Goal: Navigation & Orientation: Find specific page/section

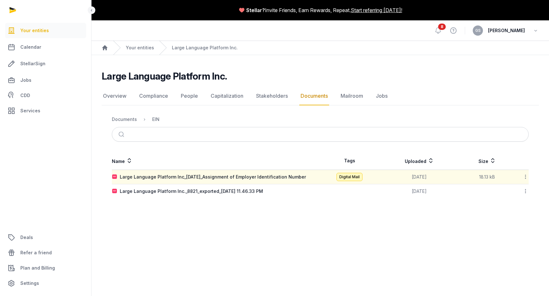
click at [12, 10] on div at bounding box center [46, 10] width 92 height 20
click at [13, 11] on div at bounding box center [46, 10] width 92 height 20
click at [15, 15] on div at bounding box center [46, 10] width 92 height 20
click at [8, 6] on div at bounding box center [46, 10] width 92 height 20
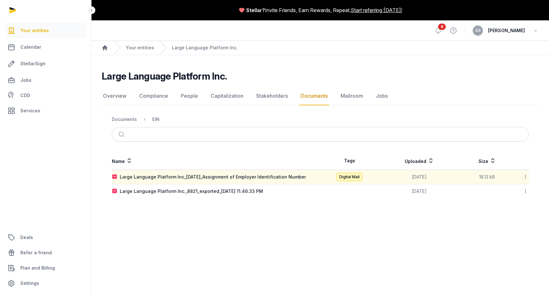
click at [26, 6] on div at bounding box center [46, 10] width 92 height 20
click at [103, 15] on div "Stellar? Invite Friends, Earn Rewards, Repeat. Start referring [DATE]!" at bounding box center [321, 10] width 458 height 20
click at [353, 19] on div "Stellar? Invite Friends, Earn Rewards, Repeat. Start referring [DATE]!" at bounding box center [321, 10] width 458 height 20
click at [449, 15] on div "Stellar? Invite Friends, Earn Rewards, Repeat. Start referring [DATE]!" at bounding box center [321, 10] width 458 height 20
click at [436, 30] on icon at bounding box center [439, 31] width 8 height 8
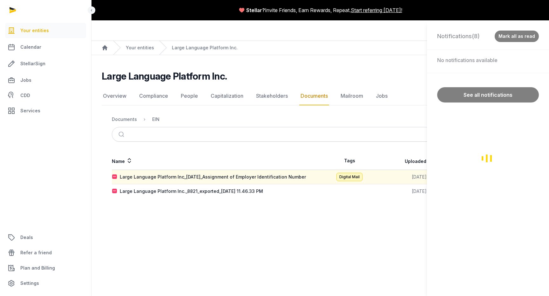
click at [390, 28] on div "Notifications (8) Mark all as read No notifications available See all notificat…" at bounding box center [274, 148] width 549 height 296
